Goal: Information Seeking & Learning: Learn about a topic

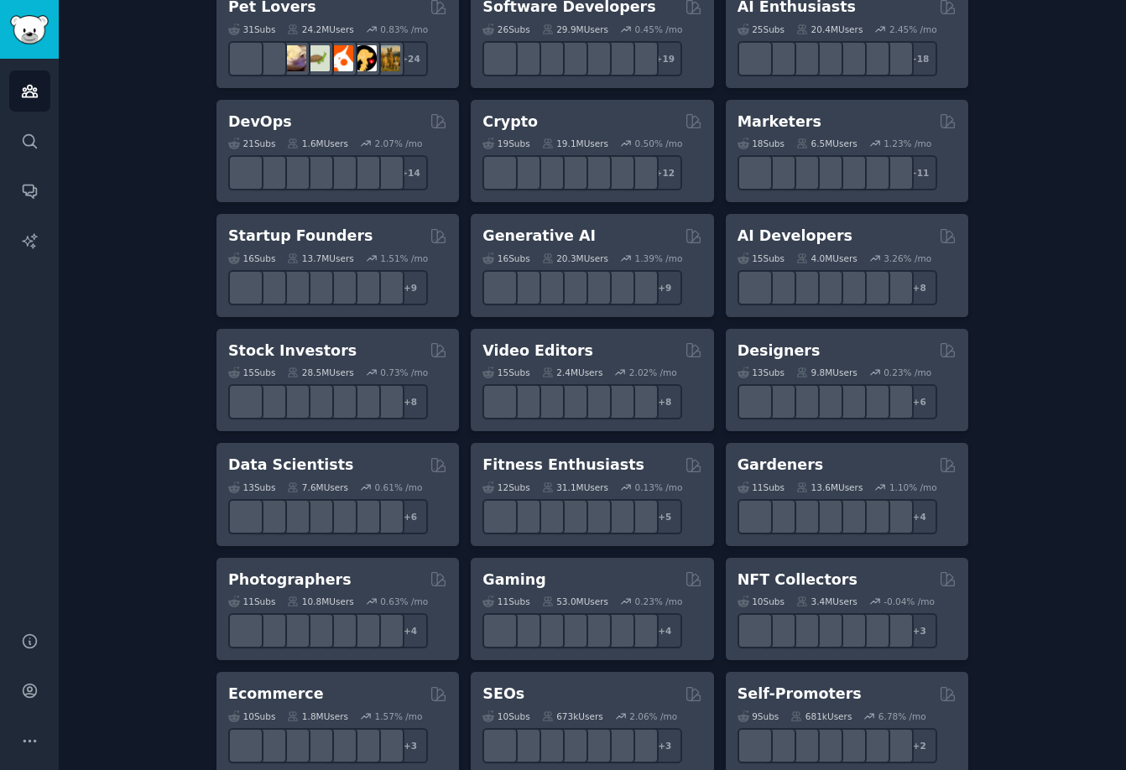
scroll to position [300, 0]
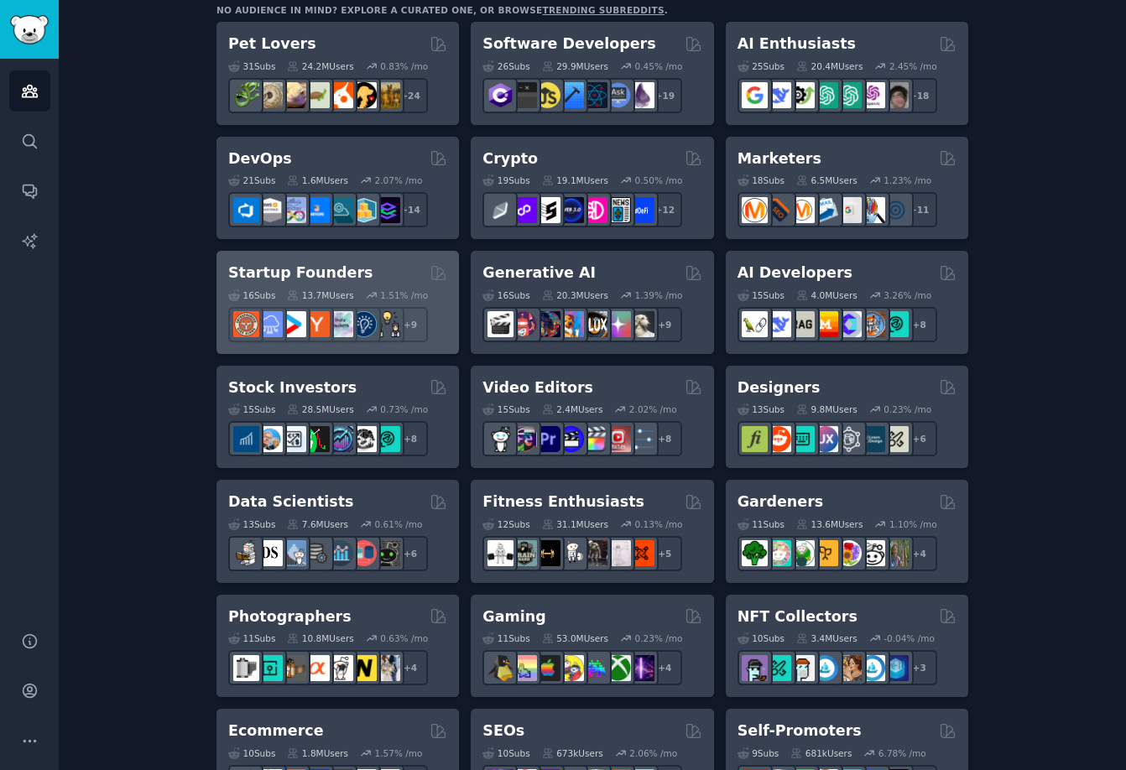
click at [269, 263] on h2 "Startup Founders" at bounding box center [300, 273] width 144 height 21
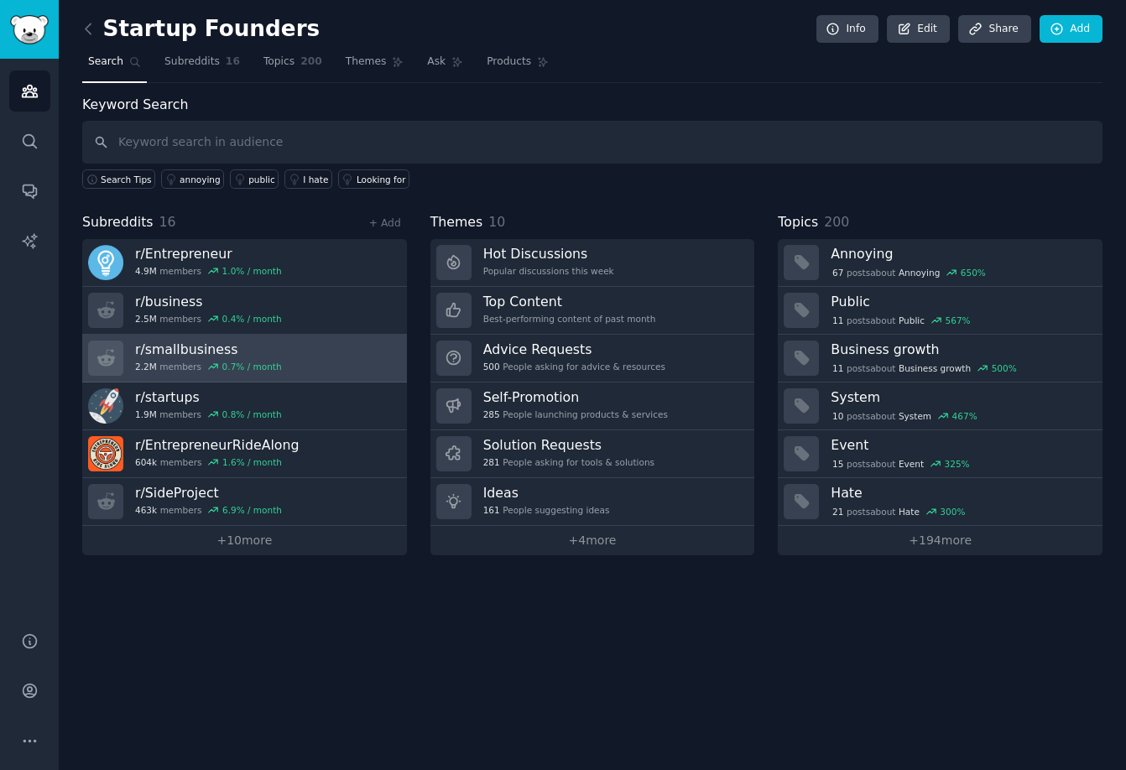
click at [305, 363] on link "r/ smallbusiness 2.2M members 0.7 % / month" at bounding box center [244, 359] width 325 height 48
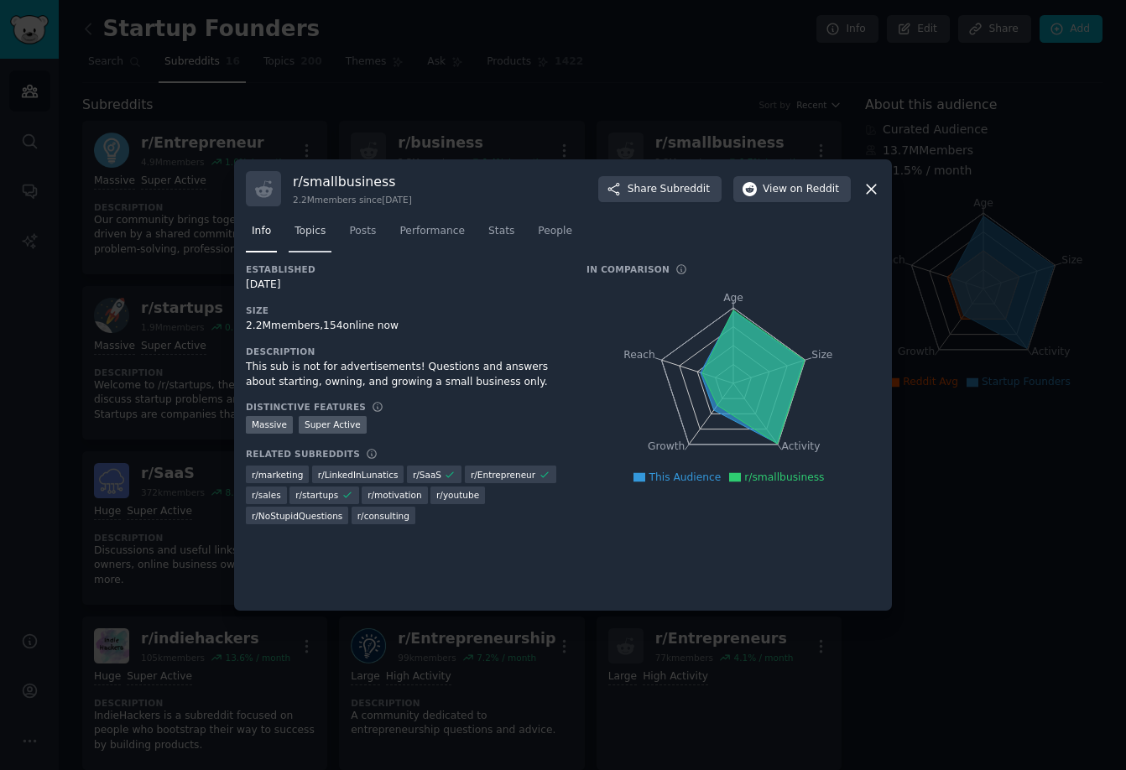
click at [316, 237] on span "Topics" at bounding box center [310, 231] width 31 height 15
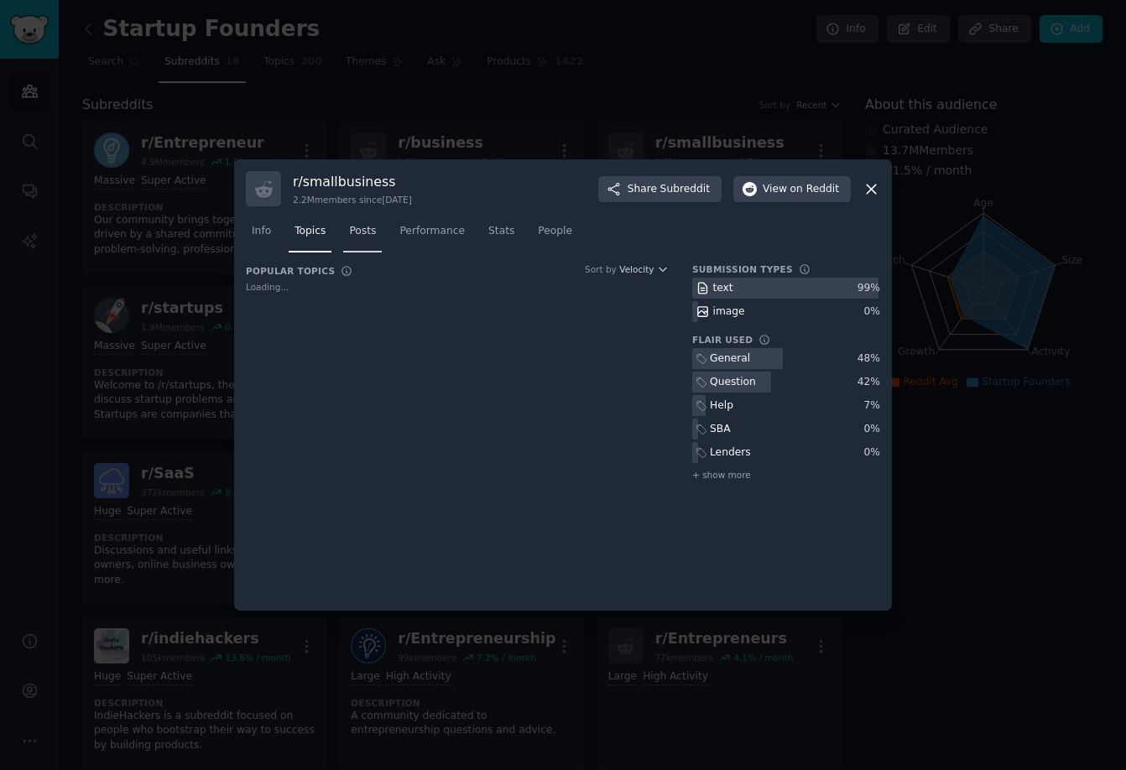
click at [351, 236] on span "Posts" at bounding box center [362, 231] width 27 height 15
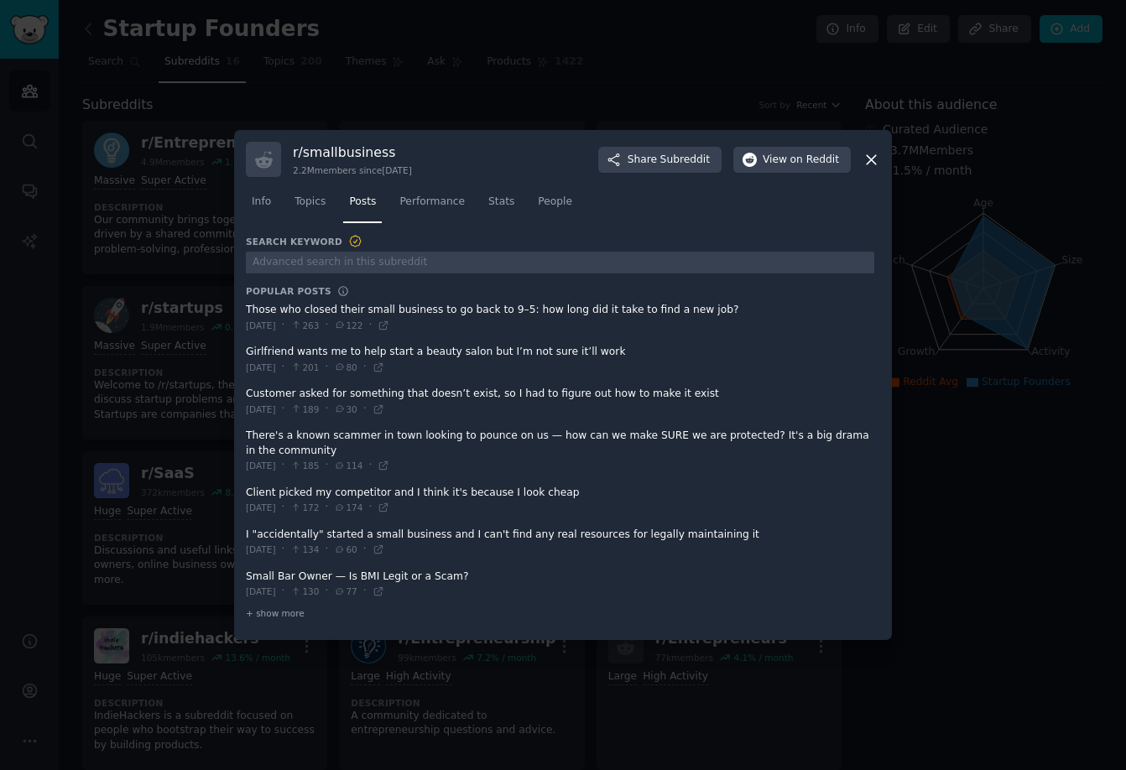
click at [382, 494] on span at bounding box center [560, 500] width 629 height 41
click at [282, 609] on span "+ show more" at bounding box center [275, 614] width 59 height 12
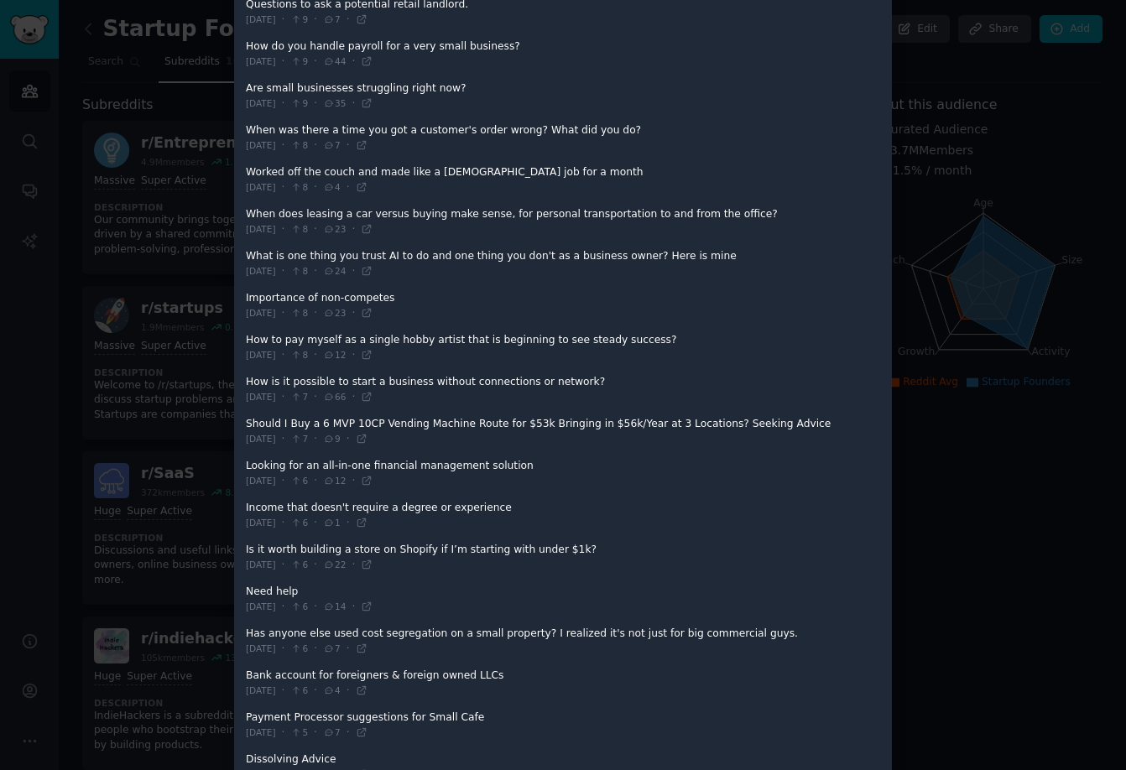
scroll to position [1516, 0]
click at [943, 373] on div at bounding box center [563, 385] width 1126 height 770
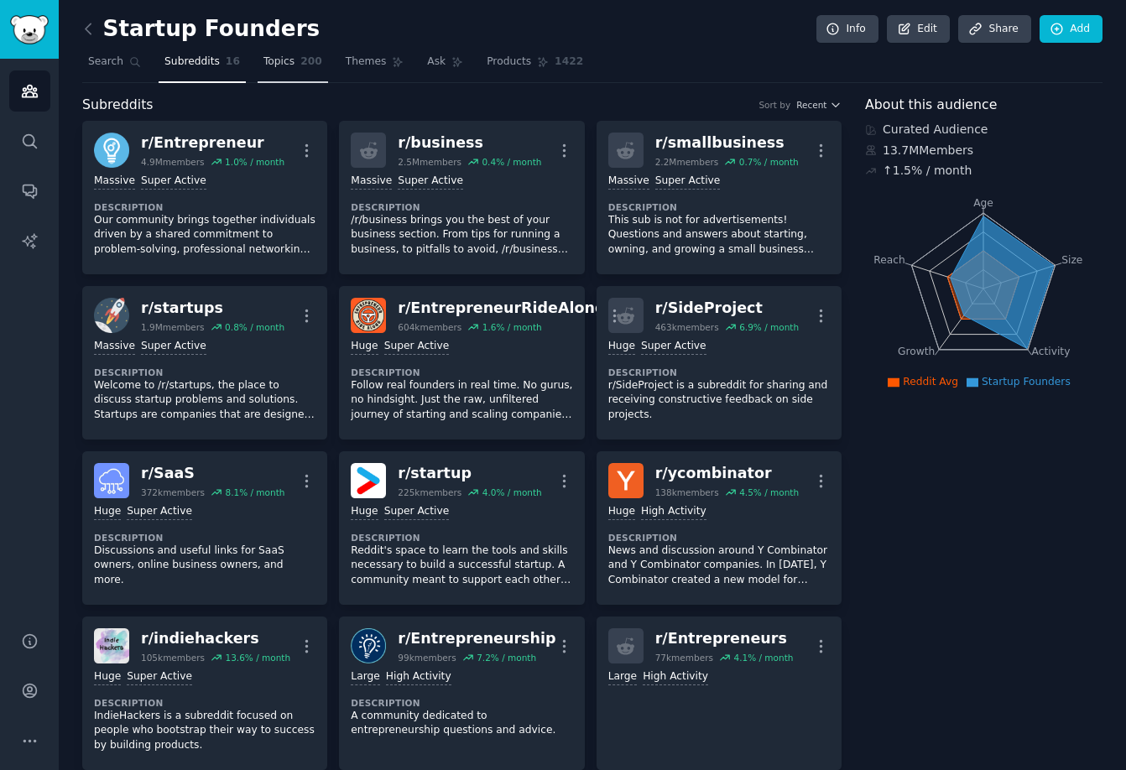
click at [300, 62] on span "200" at bounding box center [311, 62] width 22 height 15
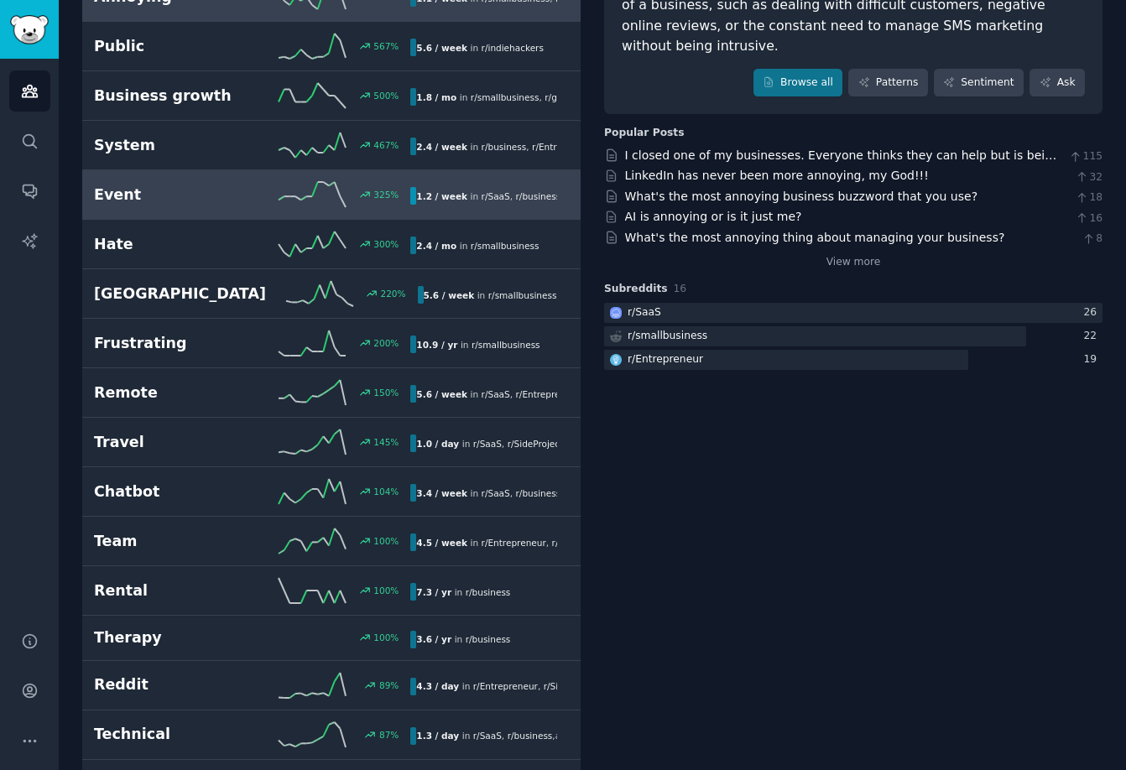
scroll to position [205, 0]
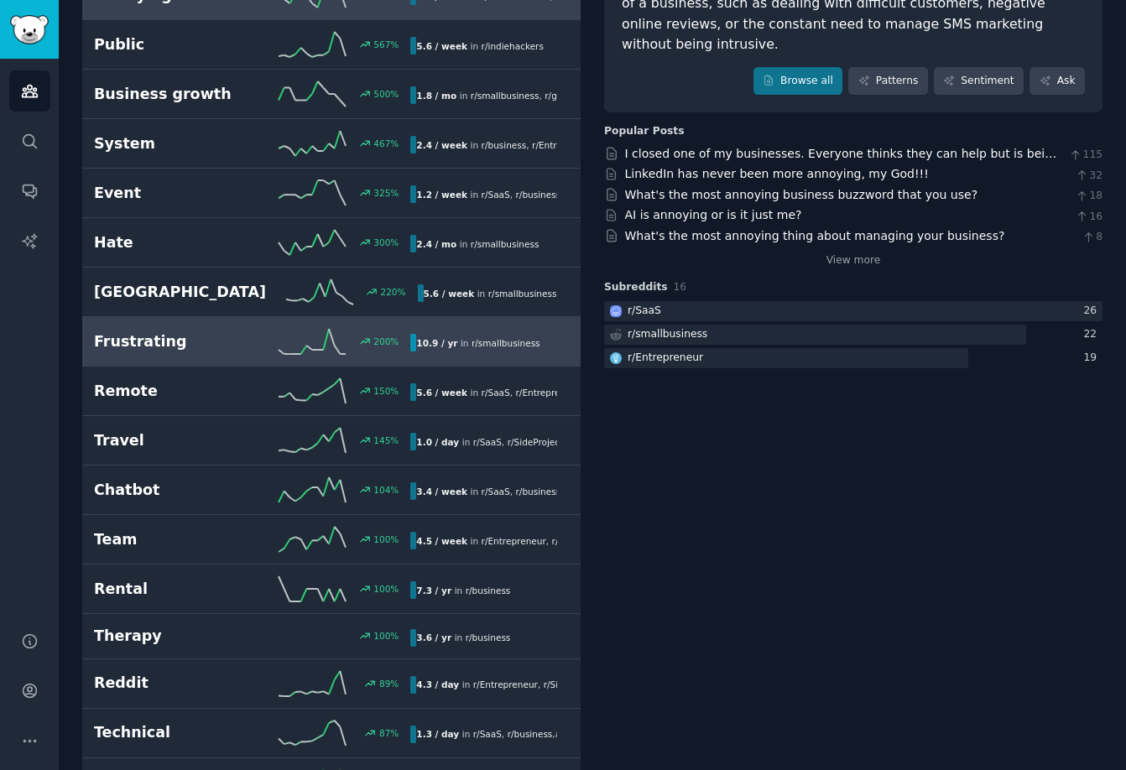
click at [222, 356] on link "Frustrating 200 % 10.9 / yr in r/ smallbusiness" at bounding box center [331, 342] width 498 height 50
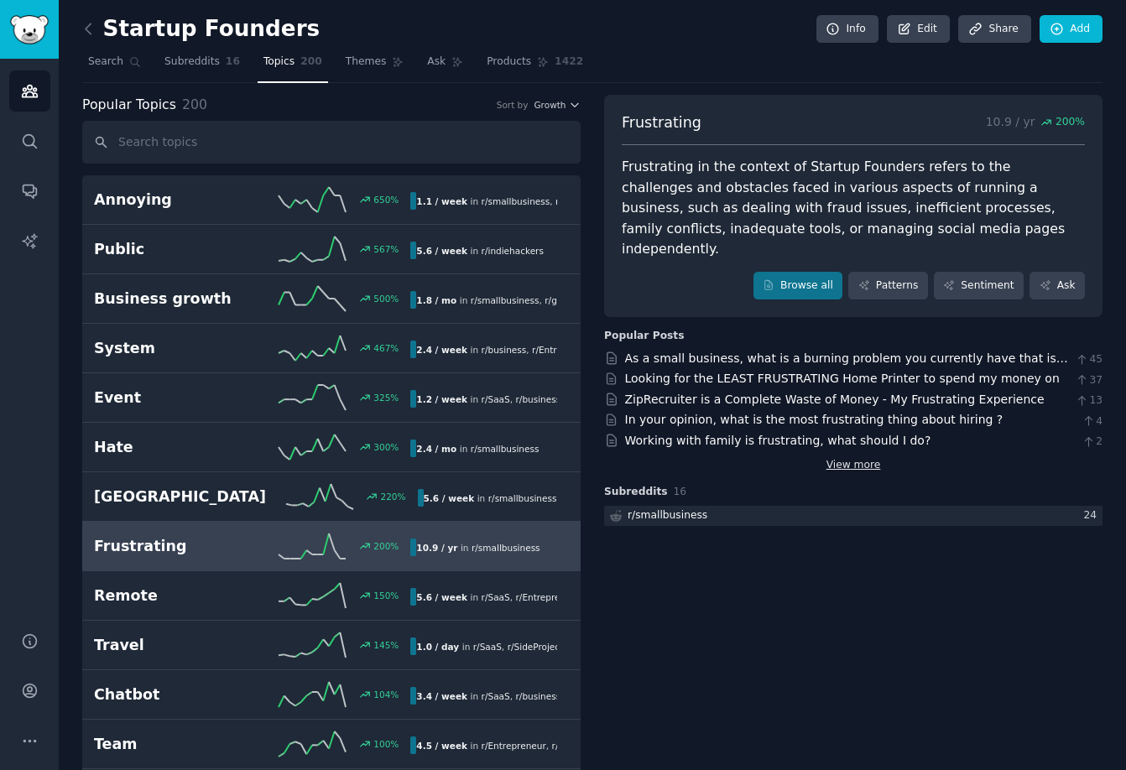
click at [873, 458] on link "View more" at bounding box center [854, 465] width 55 height 15
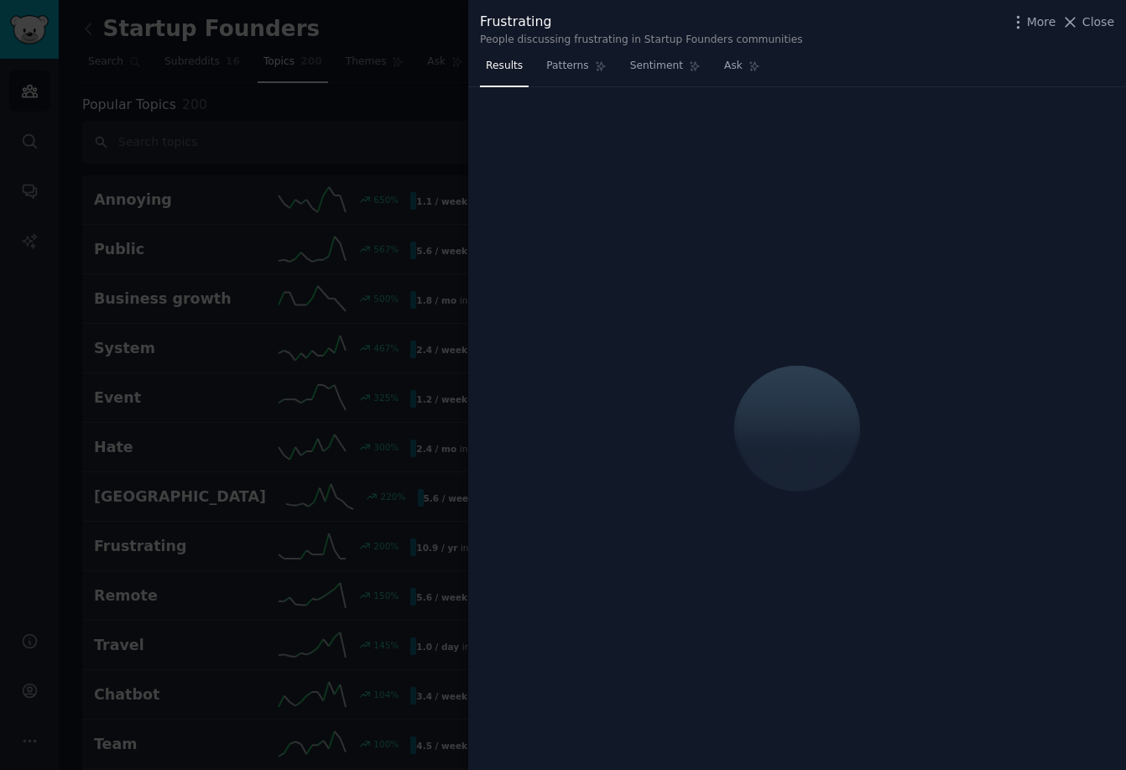
click at [421, 364] on div at bounding box center [563, 385] width 1126 height 770
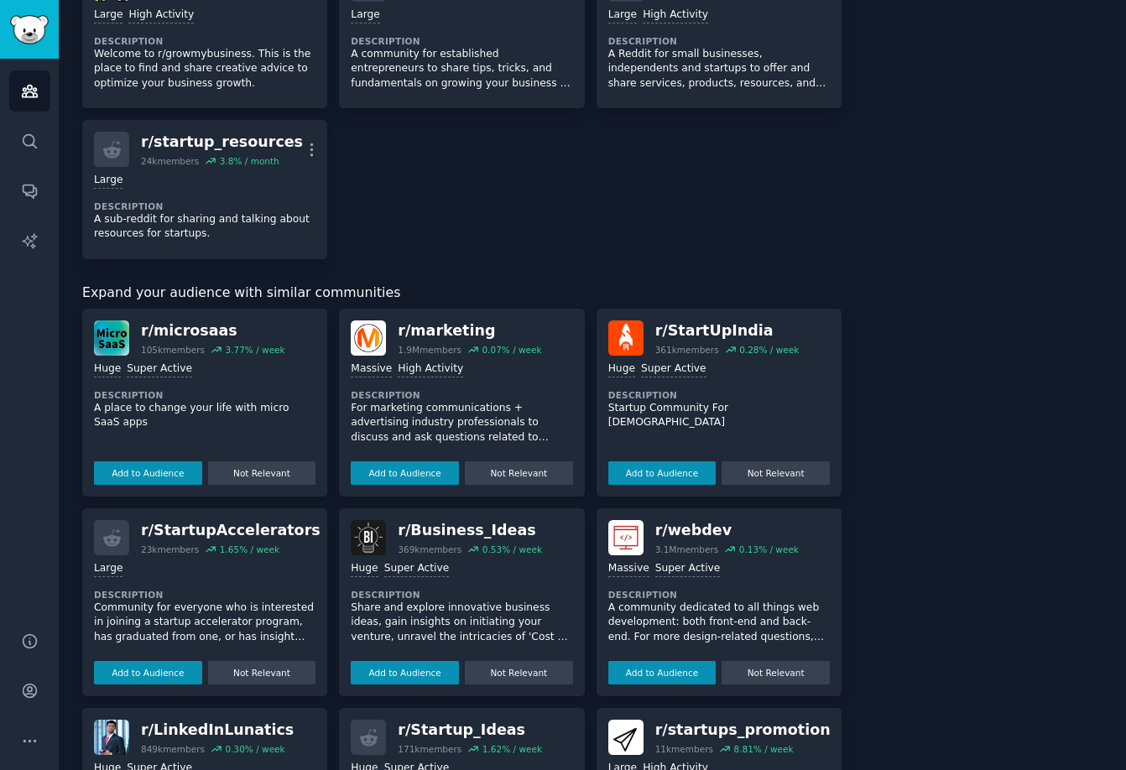
scroll to position [828, 0]
click at [170, 320] on div "r/ microsaas" at bounding box center [213, 330] width 144 height 21
click at [111, 334] on img at bounding box center [111, 337] width 35 height 35
click at [95, 326] on img at bounding box center [111, 337] width 35 height 35
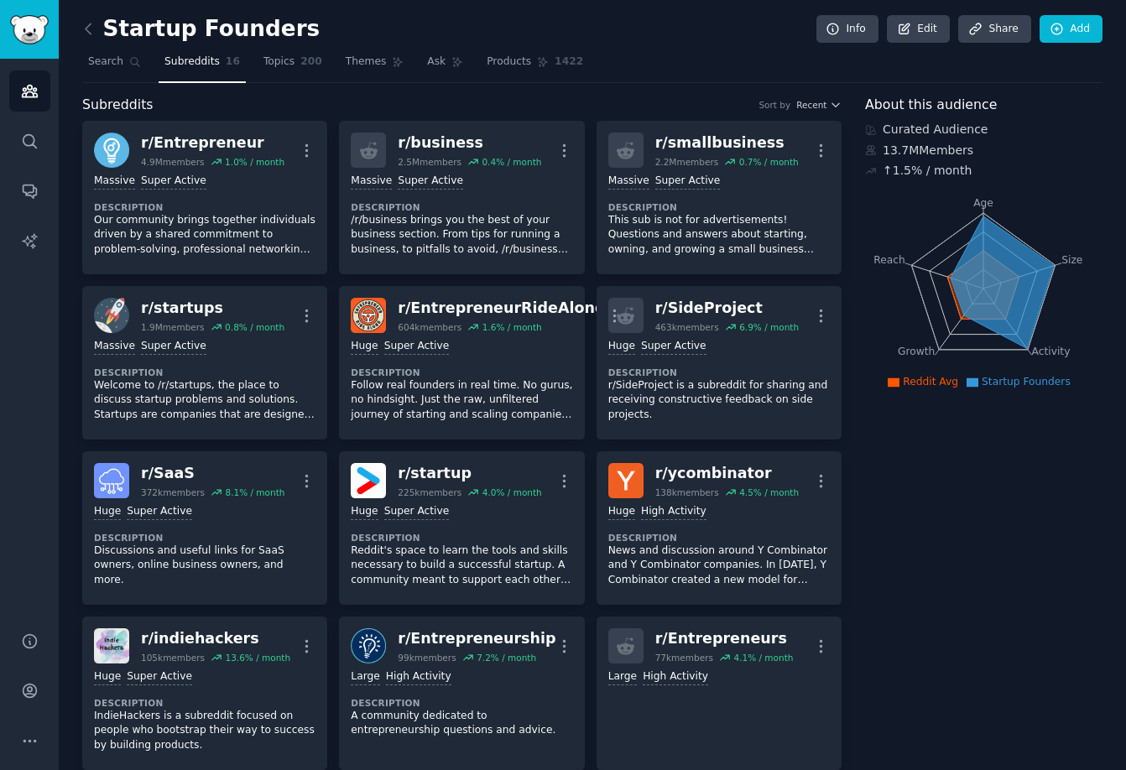
scroll to position [0, 0]
click at [97, 61] on span "Search" at bounding box center [105, 62] width 35 height 15
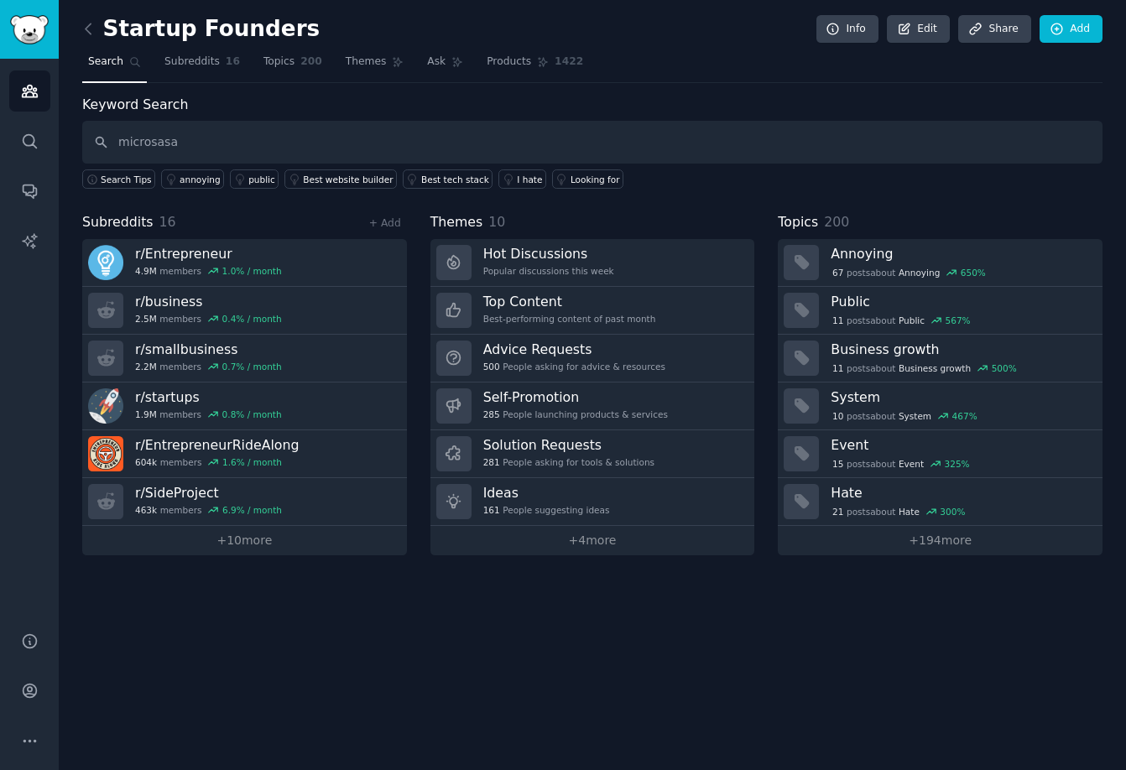
type input "microsasa"
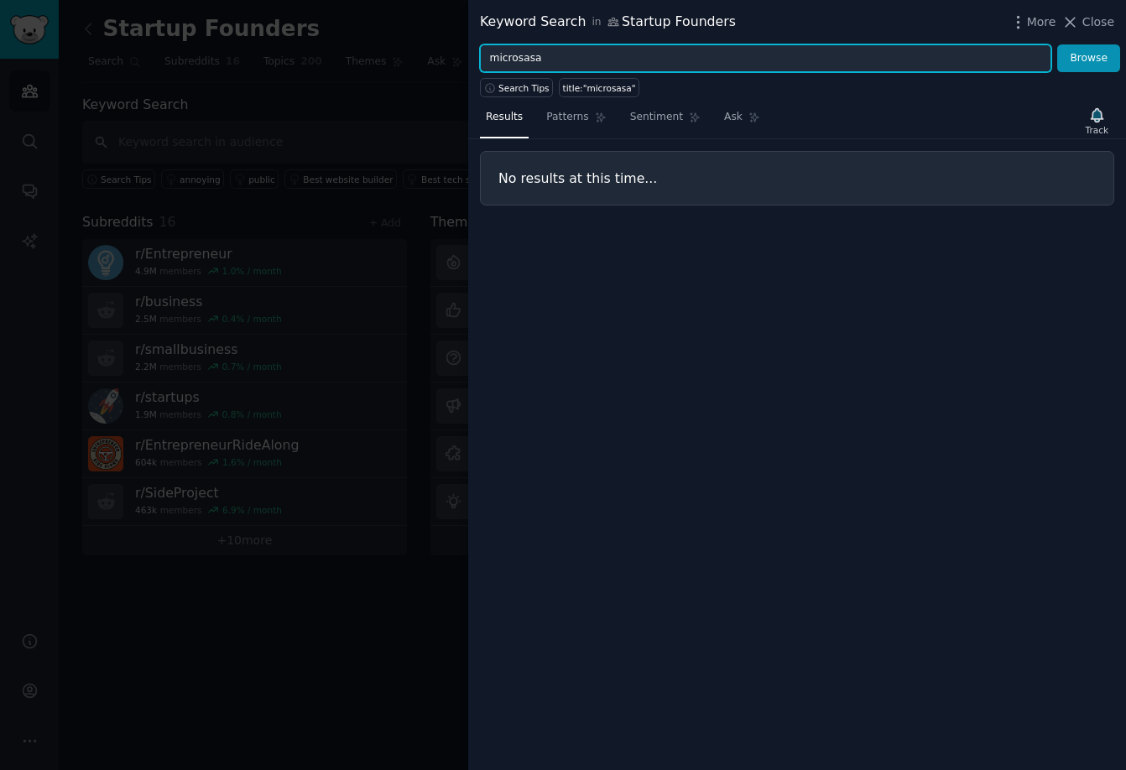
click at [561, 54] on input "microsasa" at bounding box center [765, 58] width 571 height 29
type input "microsaas"
click at [1089, 58] on button "Browse" at bounding box center [1088, 58] width 63 height 29
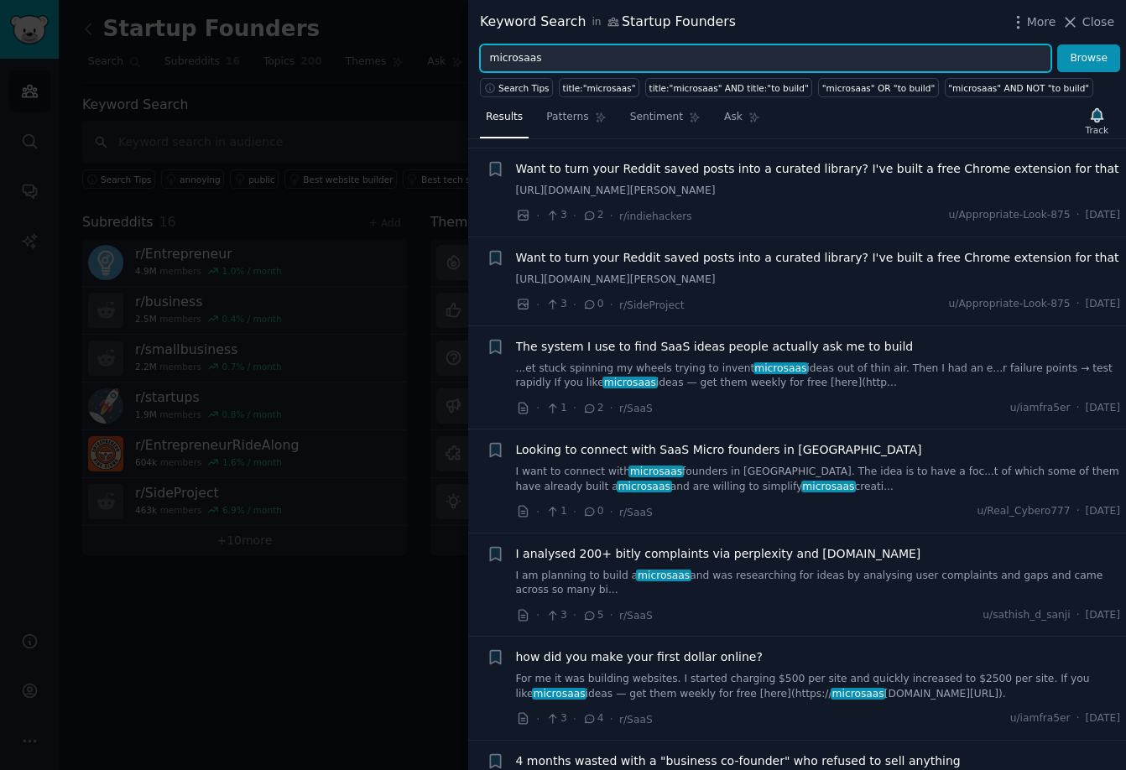
scroll to position [434, 0]
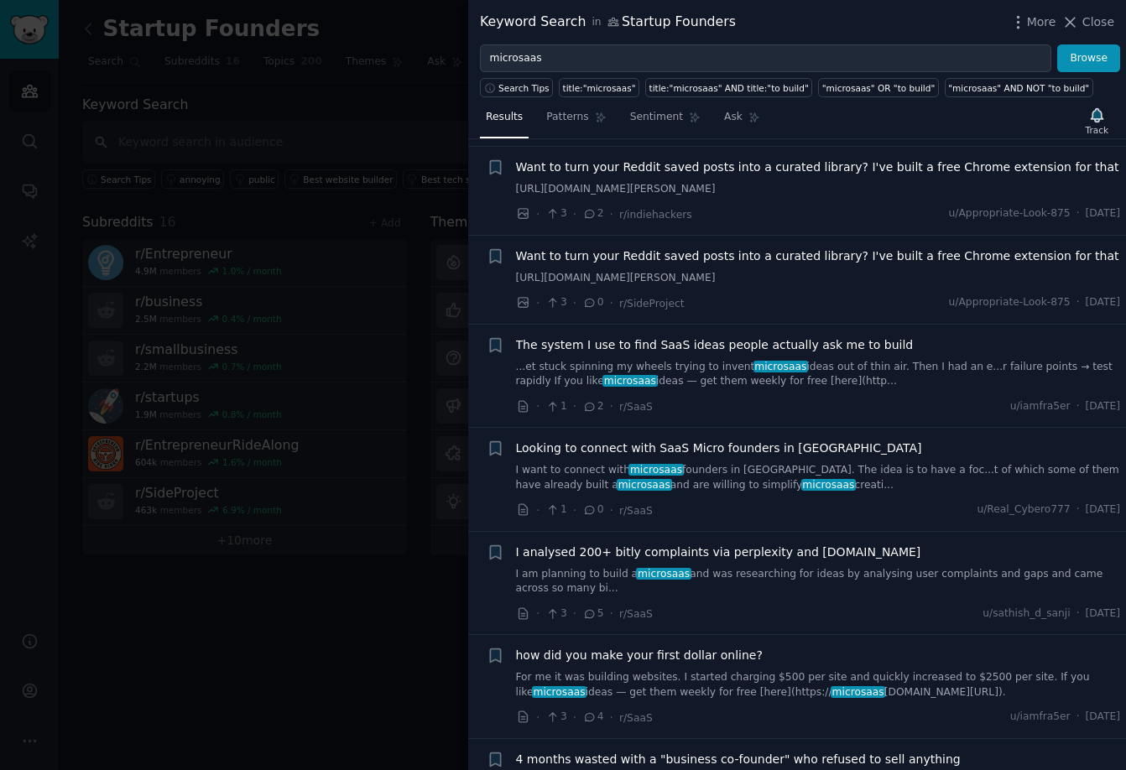
click at [806, 557] on span "I analysed 200+ bitly complaints via perplexity and [DOMAIN_NAME]" at bounding box center [718, 553] width 405 height 18
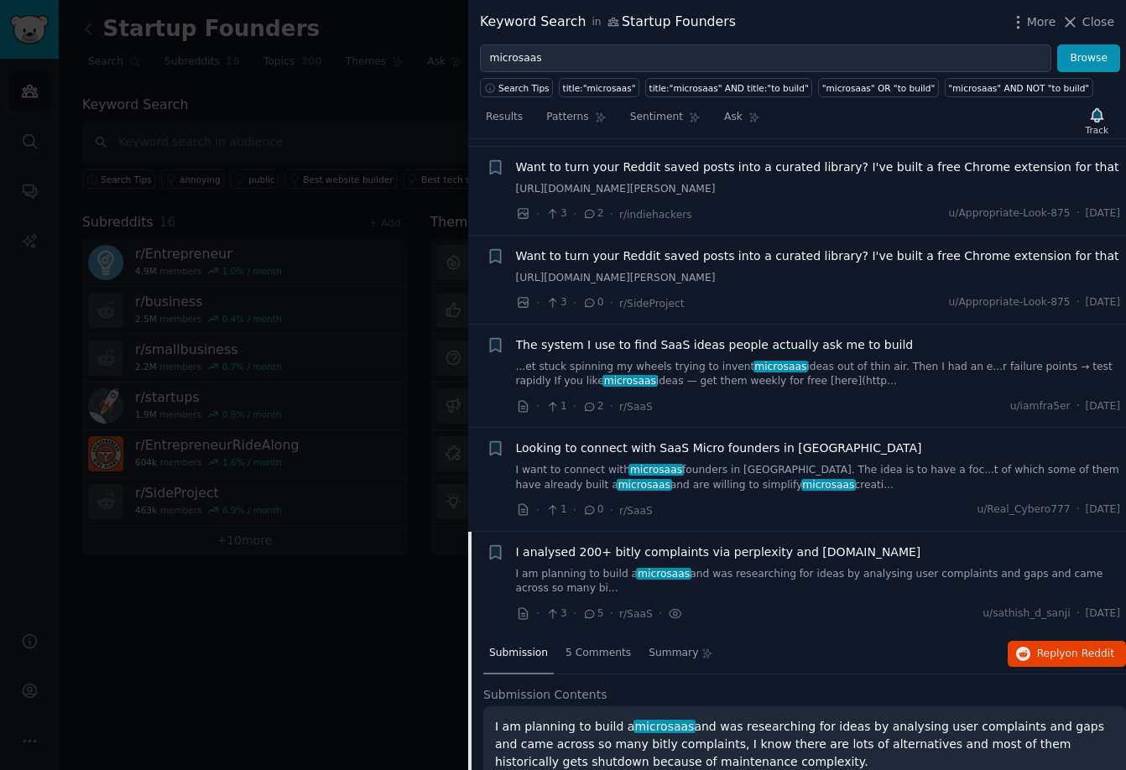
scroll to position [834, 0]
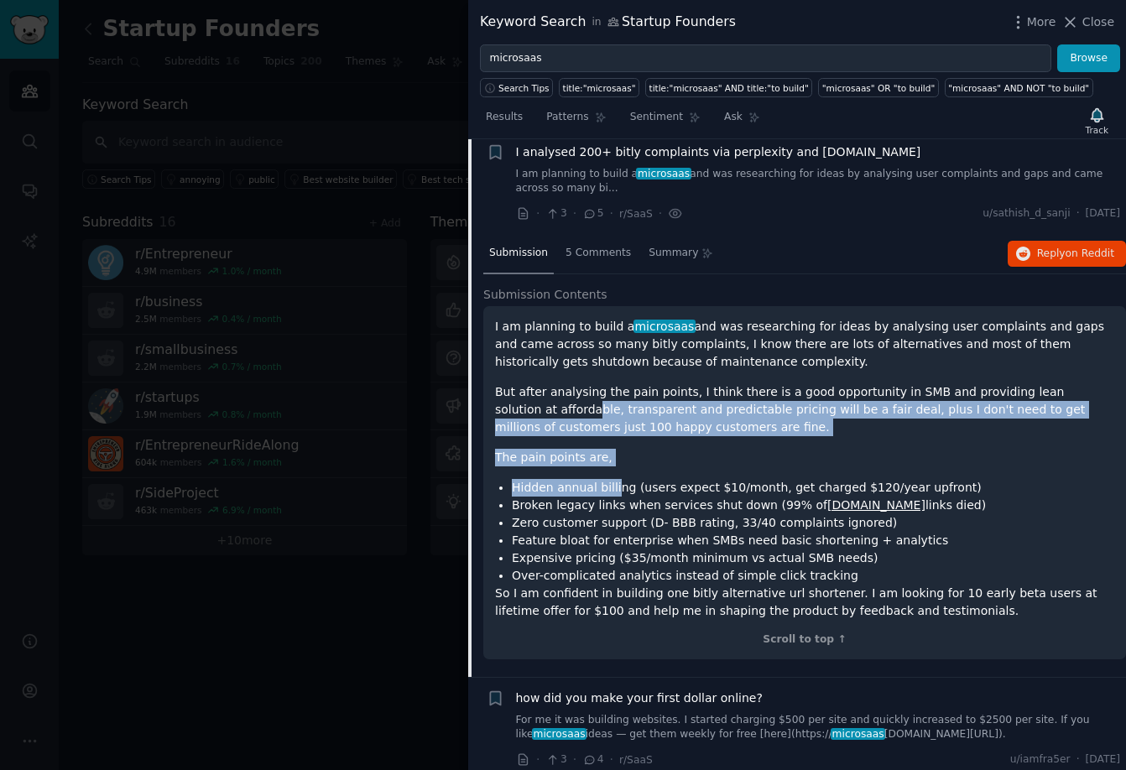
drag, startPoint x: 531, startPoint y: 408, endPoint x: 614, endPoint y: 493, distance: 119.3
click at [614, 493] on div "I am planning to build a microsaas and was researching for ideas by analysing u…" at bounding box center [804, 469] width 619 height 302
click at [614, 493] on li "Hidden annual billing (users expect $10/month, get charged $120/year upfront)" at bounding box center [813, 488] width 603 height 18
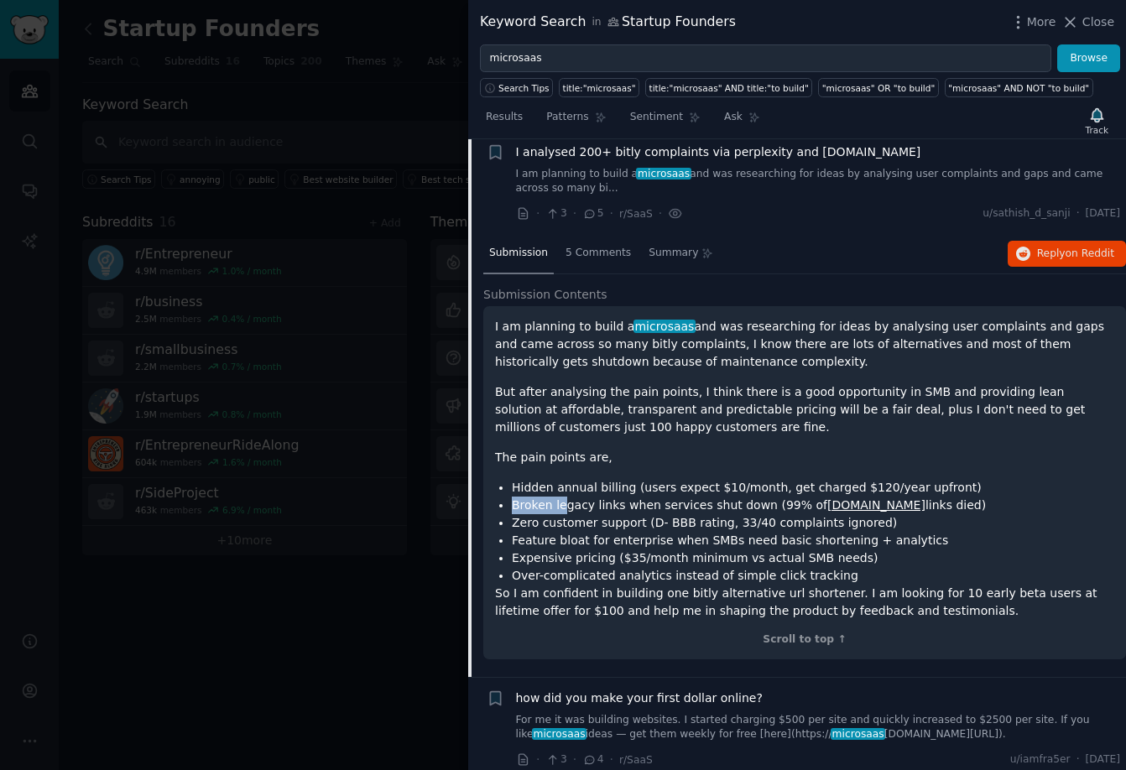
drag, startPoint x: 562, startPoint y: 513, endPoint x: 681, endPoint y: 503, distance: 119.6
click at [681, 503] on ul "Hidden annual billing (users expect $10/month, get charged $120/year upfront) B…" at bounding box center [804, 532] width 619 height 106
drag, startPoint x: 546, startPoint y: 532, endPoint x: 637, endPoint y: 533, distance: 90.6
click at [597, 532] on li "Zero customer support (D- BBB rating, 33/40 complaints ignored)" at bounding box center [813, 523] width 603 height 18
drag, startPoint x: 518, startPoint y: 553, endPoint x: 668, endPoint y: 548, distance: 150.3
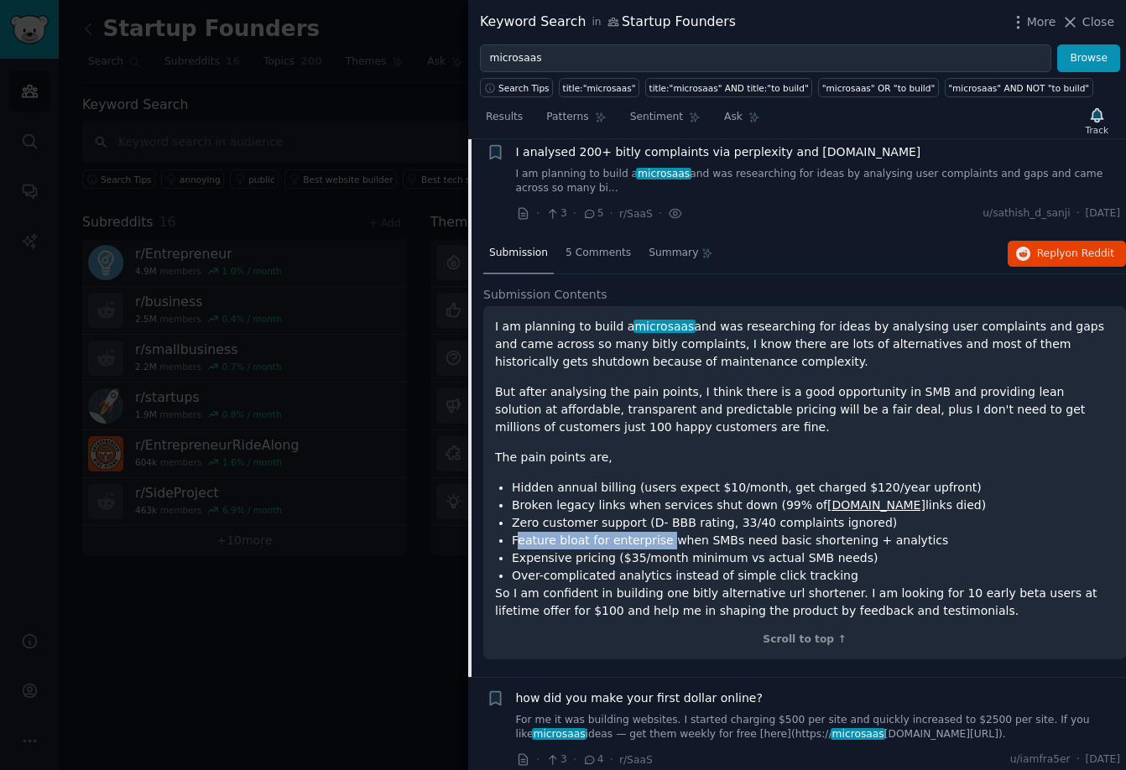
click at [668, 550] on li "Feature bloat for enterprise when SMBs need basic shortening + analytics" at bounding box center [813, 541] width 603 height 18
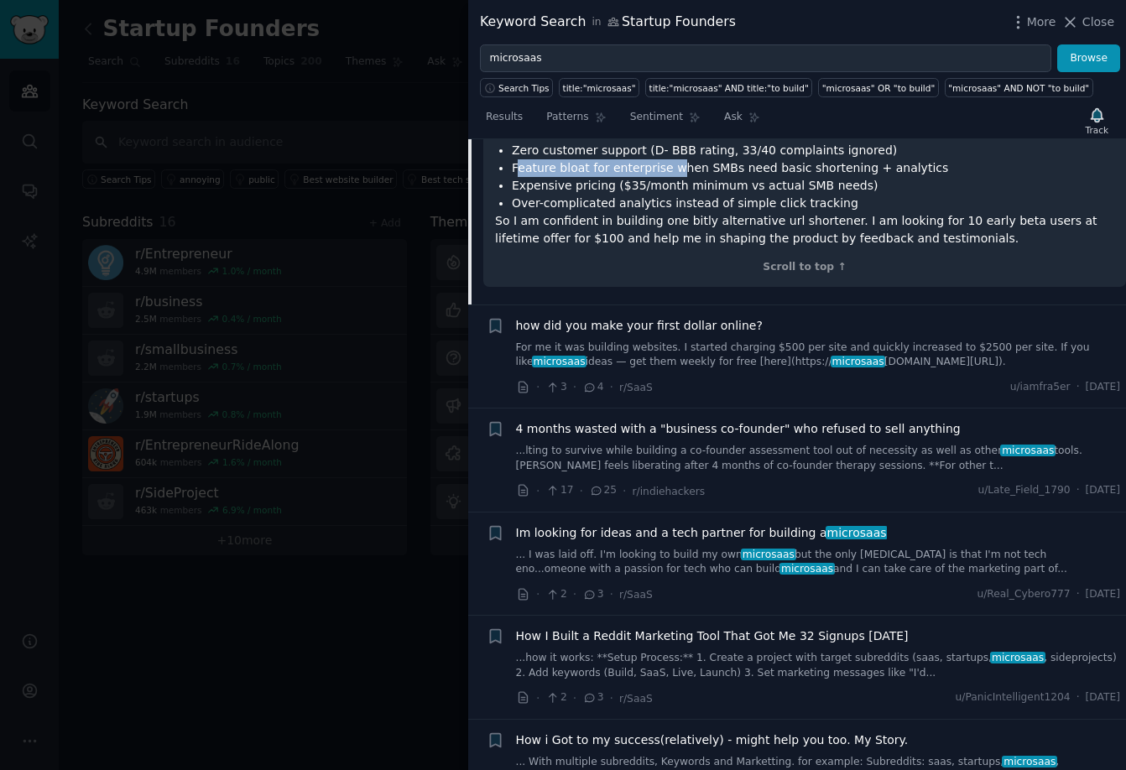
scroll to position [1209, 0]
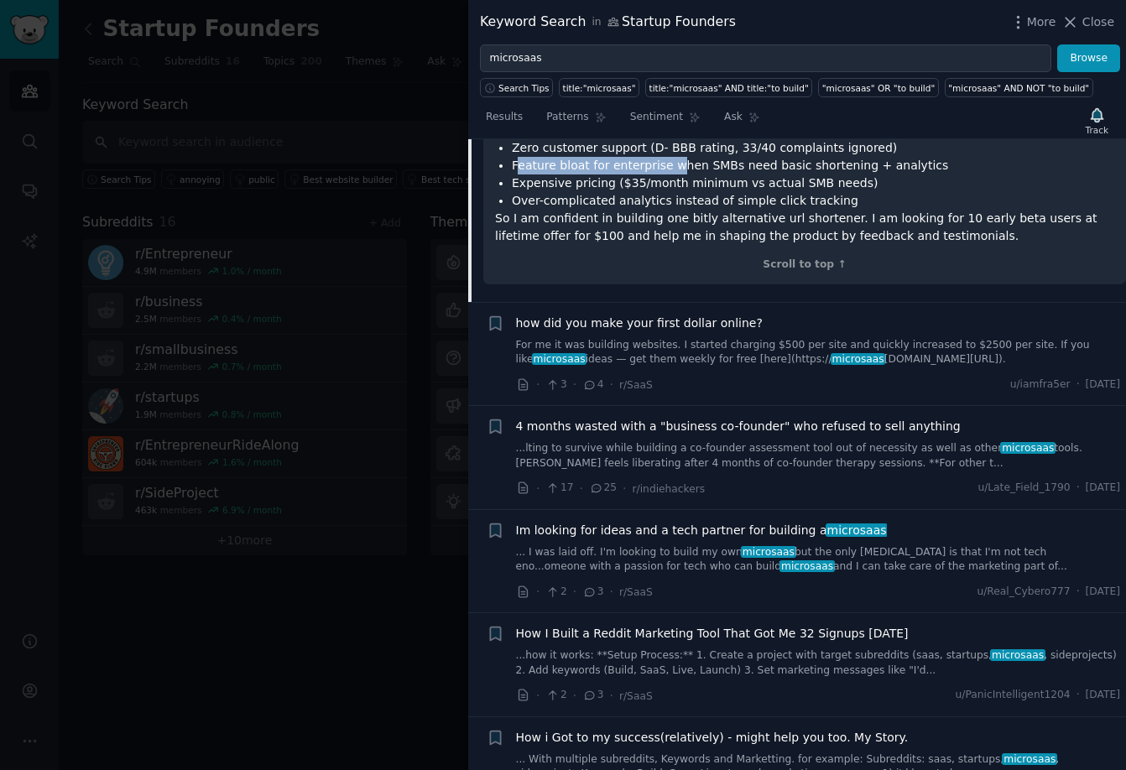
click at [653, 325] on span "how did you make your first dollar online?" at bounding box center [639, 324] width 247 height 18
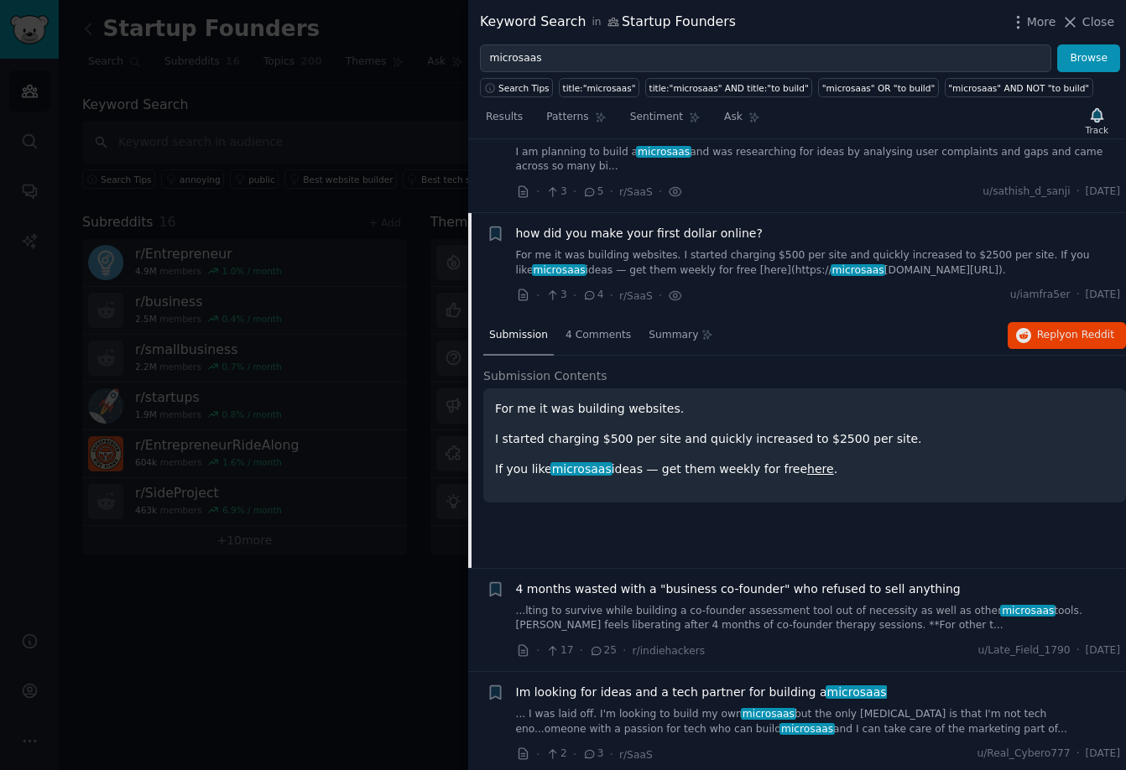
scroll to position [854, 0]
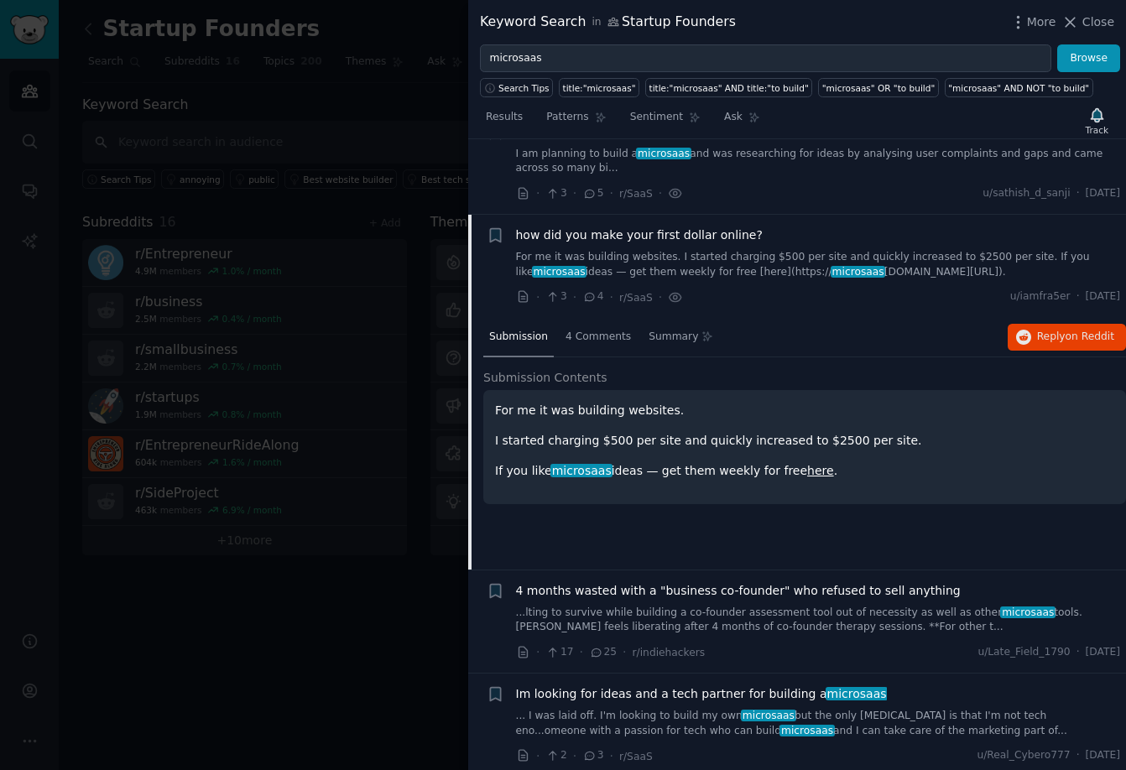
click at [807, 477] on link "here" at bounding box center [820, 470] width 27 height 13
click at [496, 179] on div "+" at bounding box center [496, 163] width 18 height 80
click at [429, 214] on div at bounding box center [563, 385] width 1126 height 770
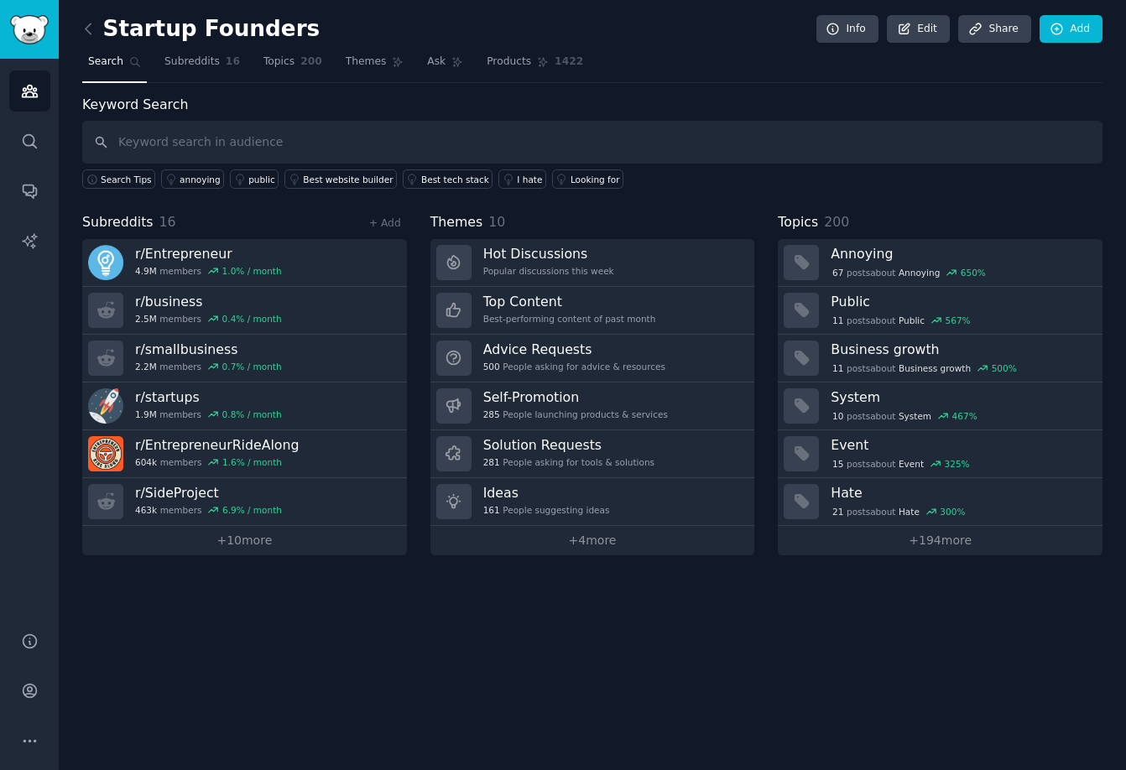
click at [43, 47] on link "Sidebar" at bounding box center [29, 29] width 59 height 59
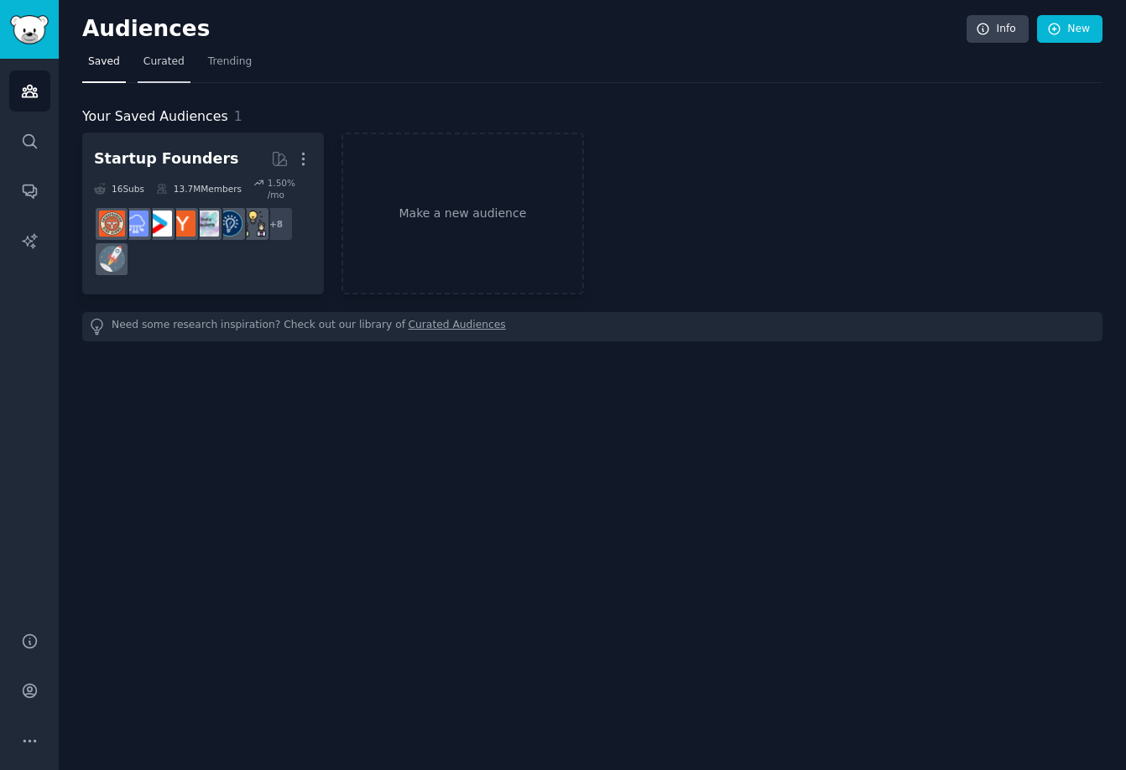
click at [164, 70] on link "Curated" at bounding box center [164, 66] width 53 height 34
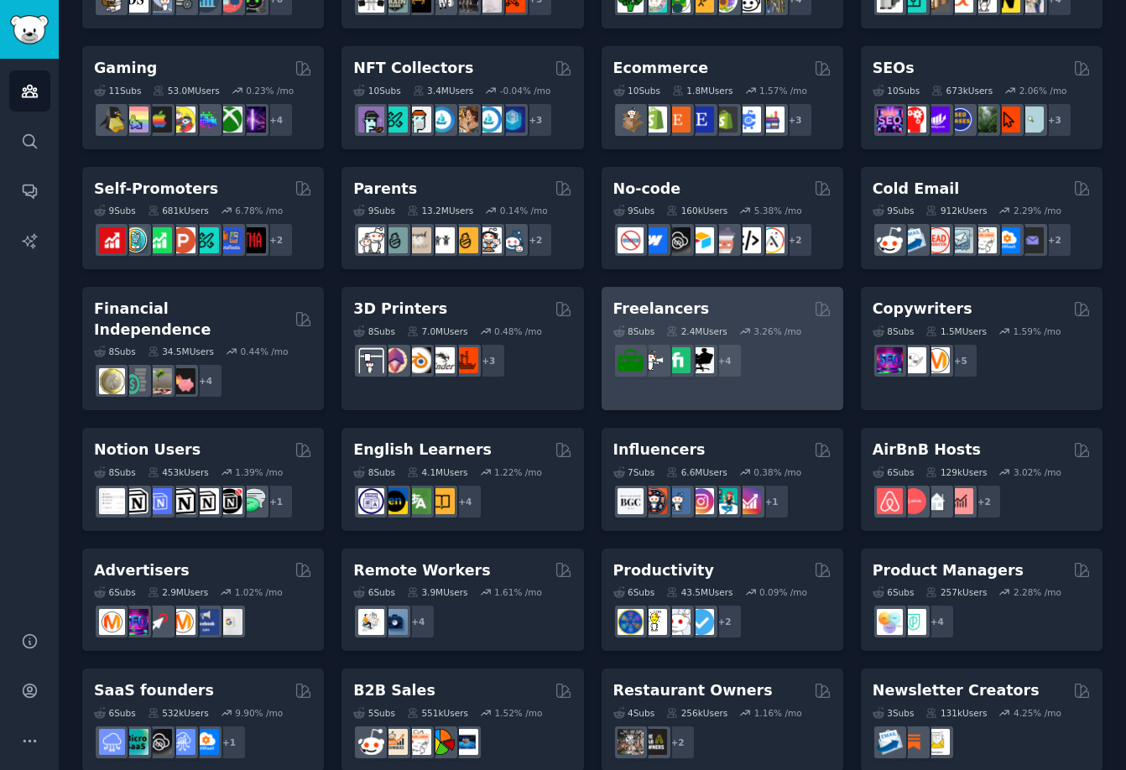
scroll to position [567, 0]
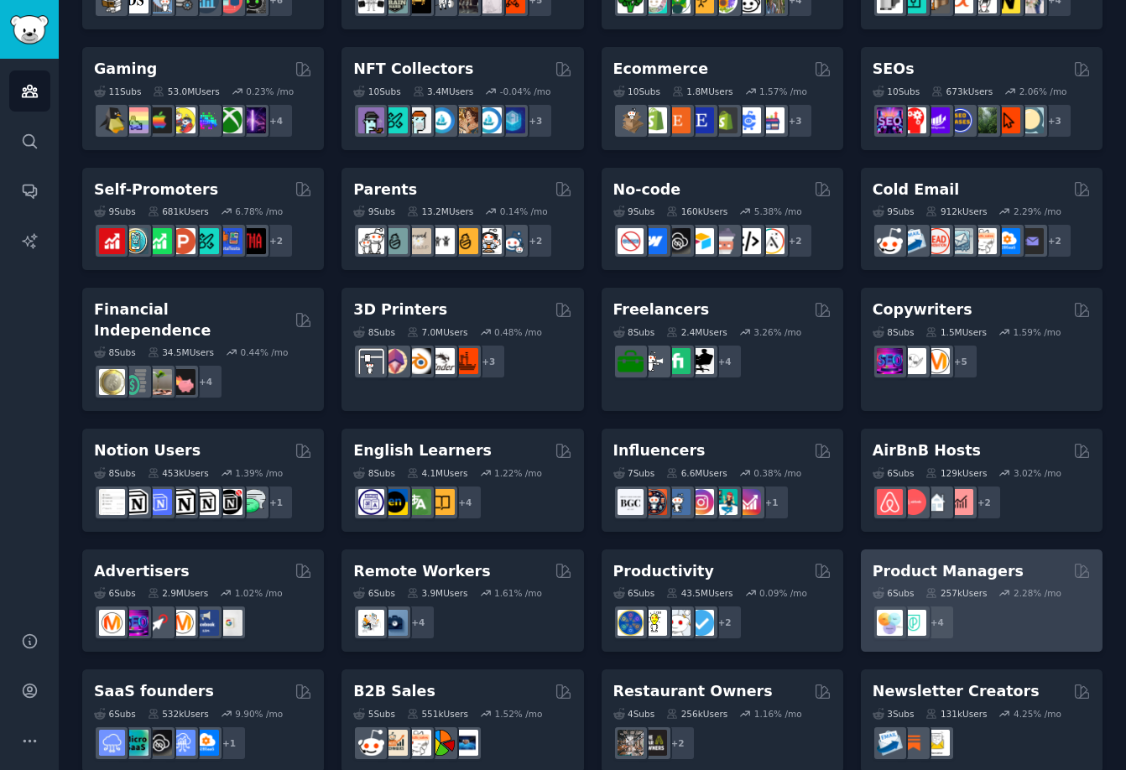
click at [947, 561] on h2 "Product Managers" at bounding box center [948, 571] width 151 height 21
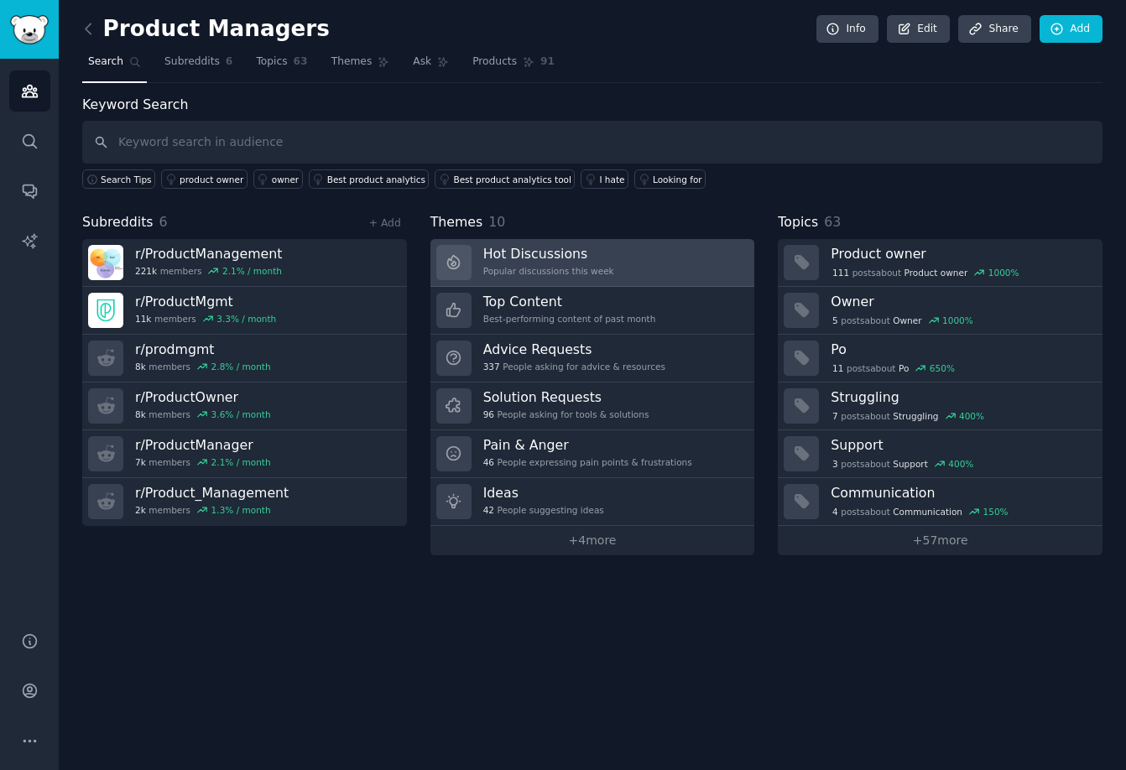
click at [634, 261] on link "Hot Discussions Popular discussions this week" at bounding box center [592, 263] width 325 height 48
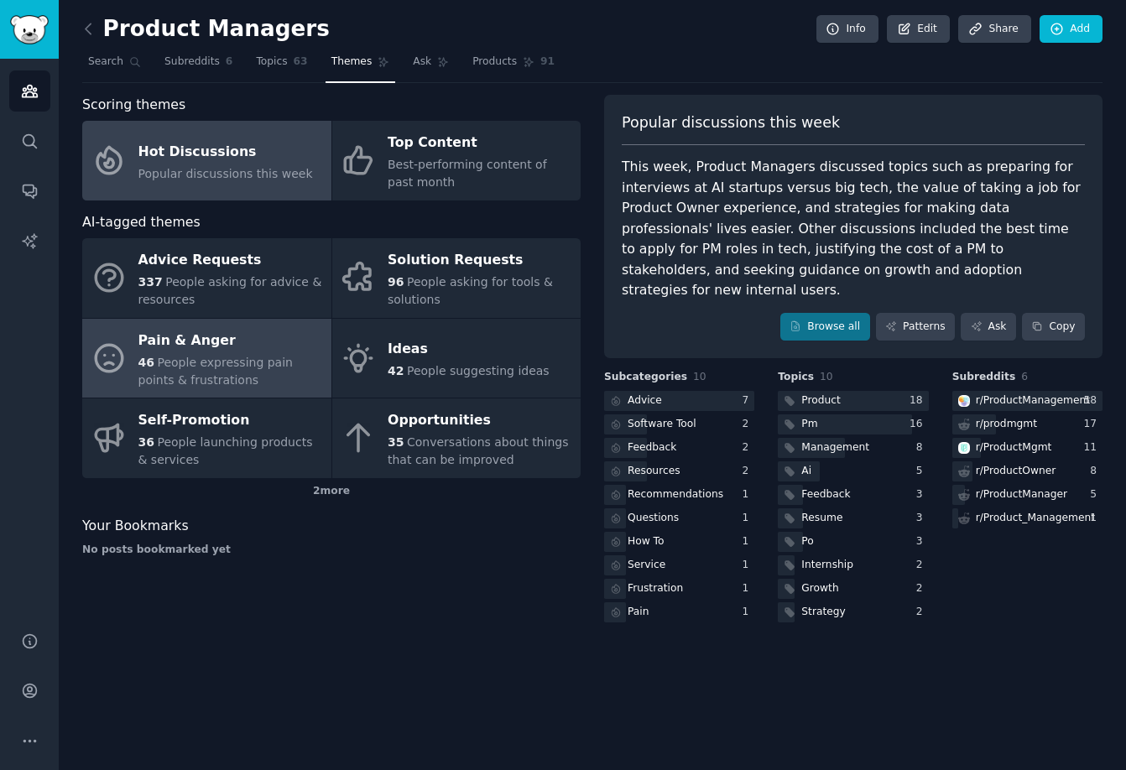
click at [300, 382] on div "46 People expressing pain points & frustrations" at bounding box center [230, 371] width 185 height 35
